Goal: Task Accomplishment & Management: Complete application form

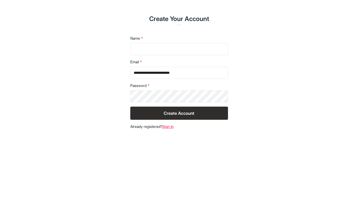
click at [154, 55] on form "**********" at bounding box center [179, 78] width 98 height 84
click at [156, 49] on input "text" at bounding box center [179, 49] width 98 height 12
type input "**********"
click at [190, 112] on button "Create Account" at bounding box center [179, 113] width 98 height 13
